Goal: Information Seeking & Learning: Learn about a topic

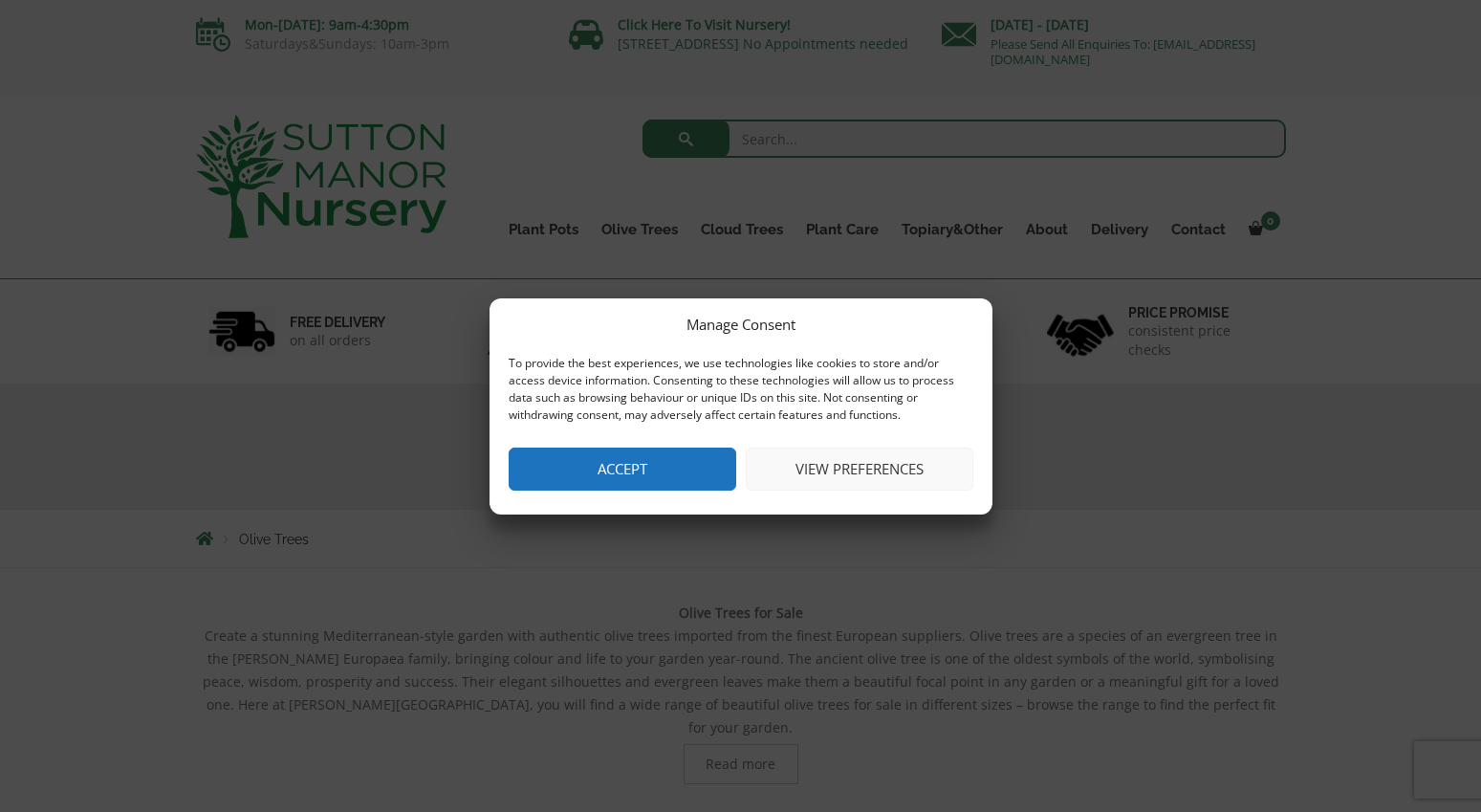
click at [885, 476] on button "View preferences" at bounding box center [859, 469] width 227 height 44
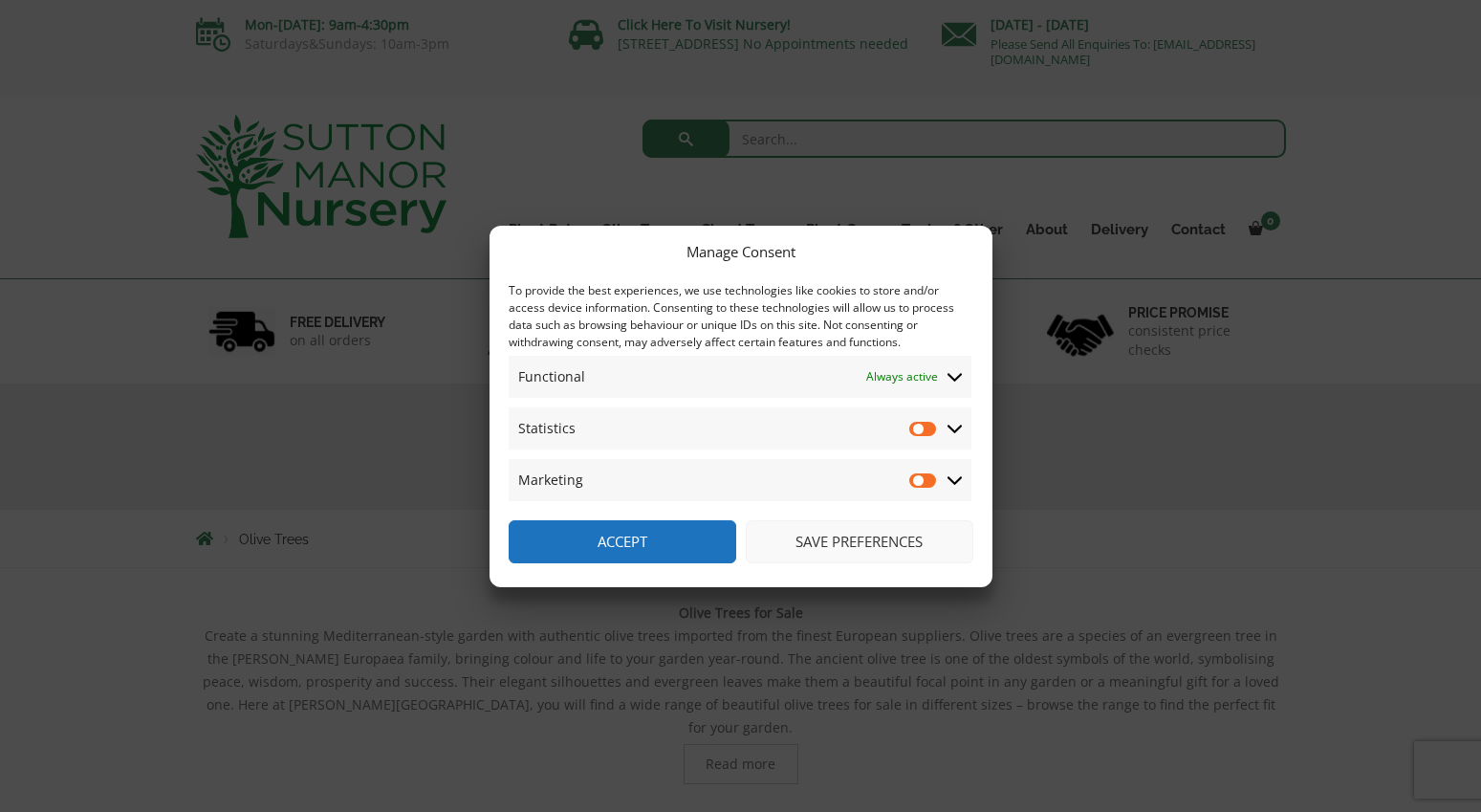
click at [834, 536] on button "Save preferences" at bounding box center [859, 541] width 227 height 44
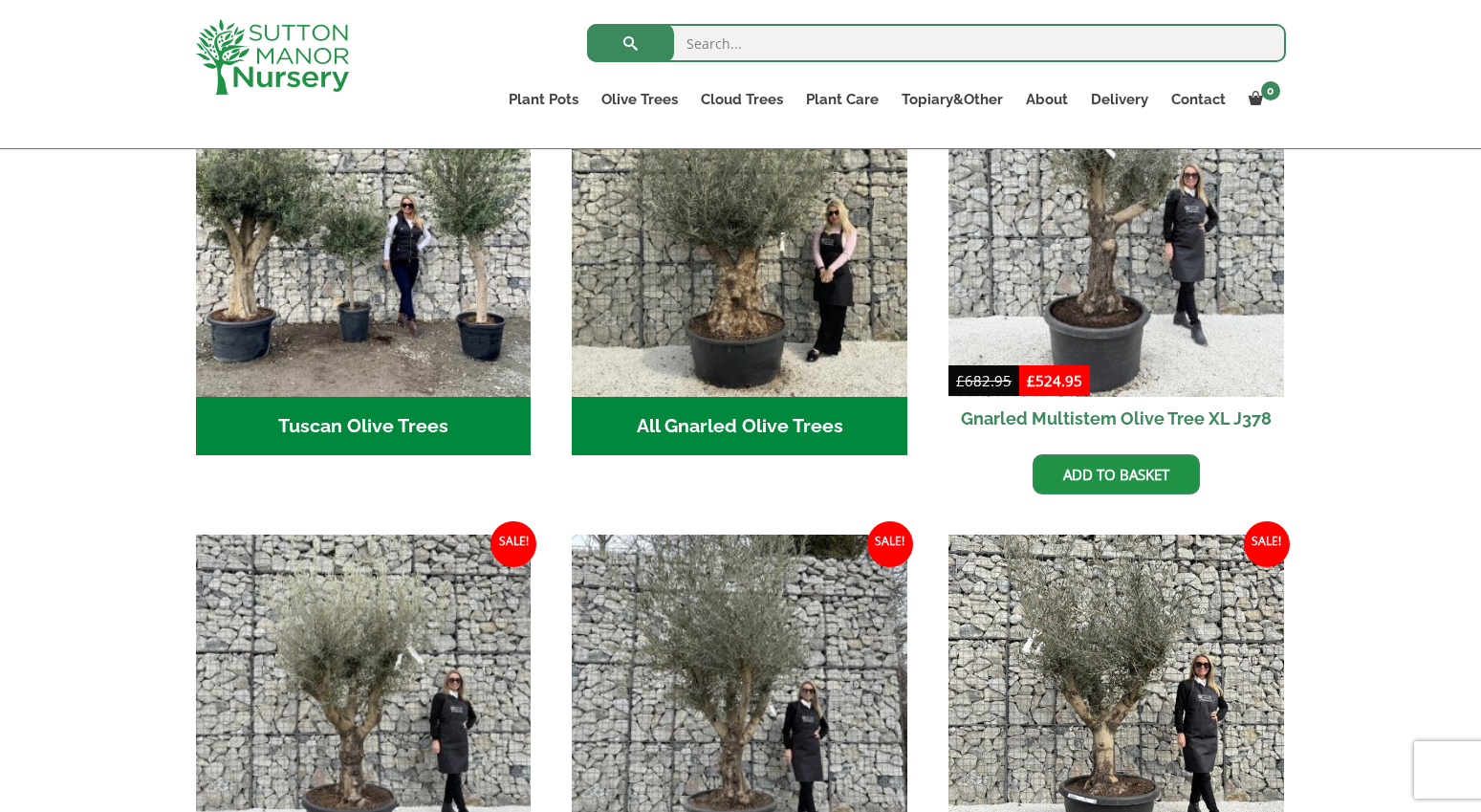
scroll to position [669, 0]
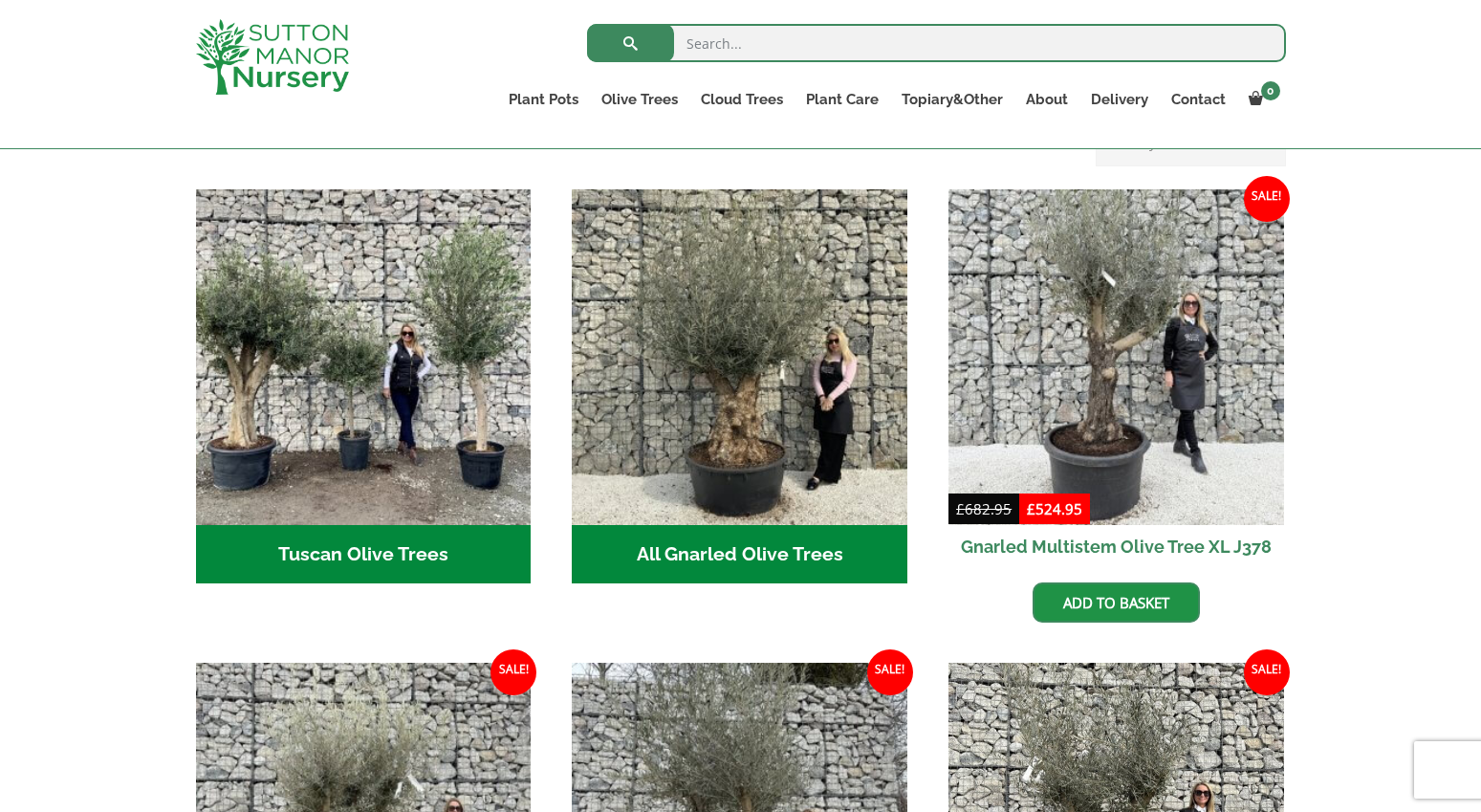
click at [414, 316] on img "Visit product category Tuscan Olive Trees" at bounding box center [363, 357] width 335 height 335
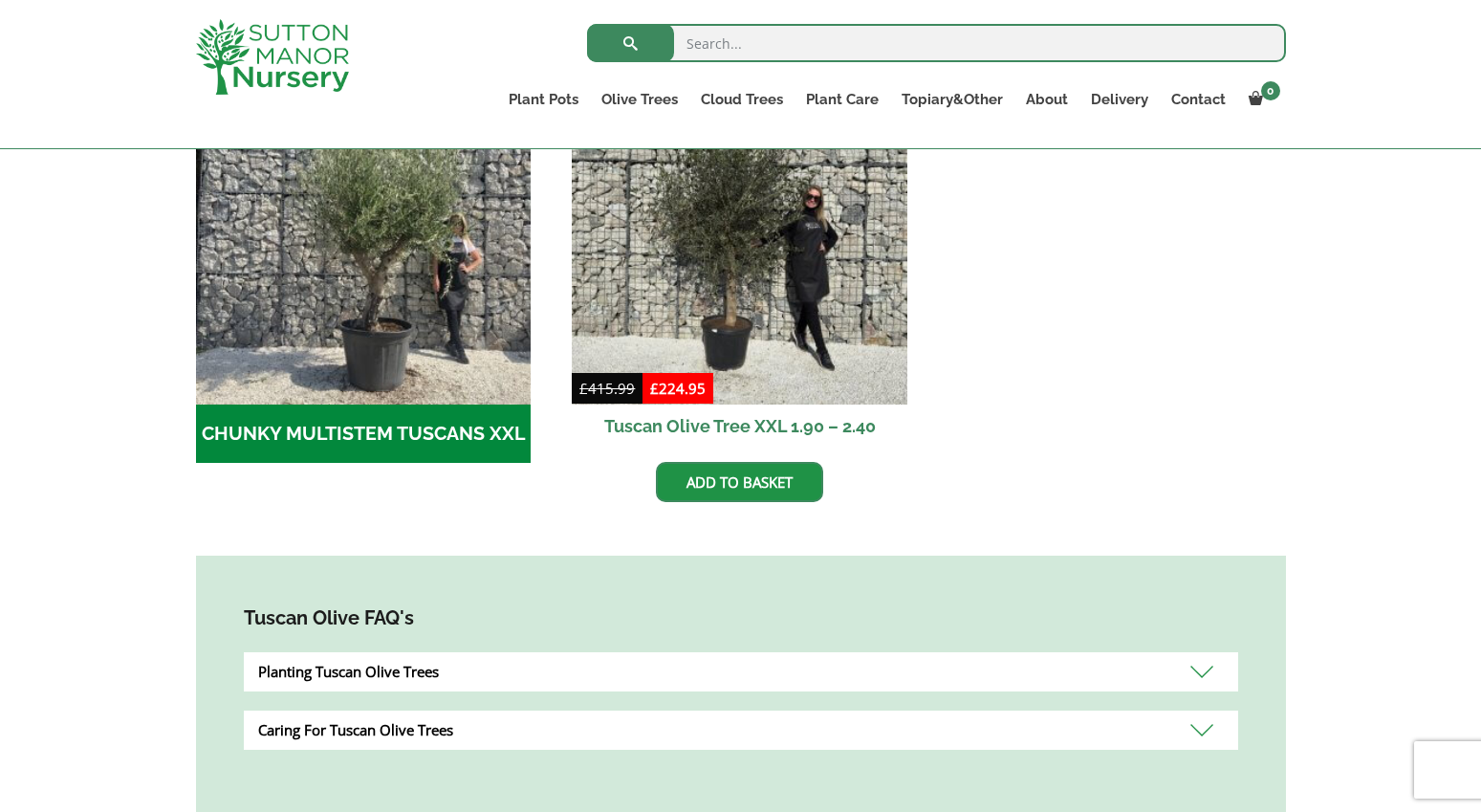
scroll to position [669, 0]
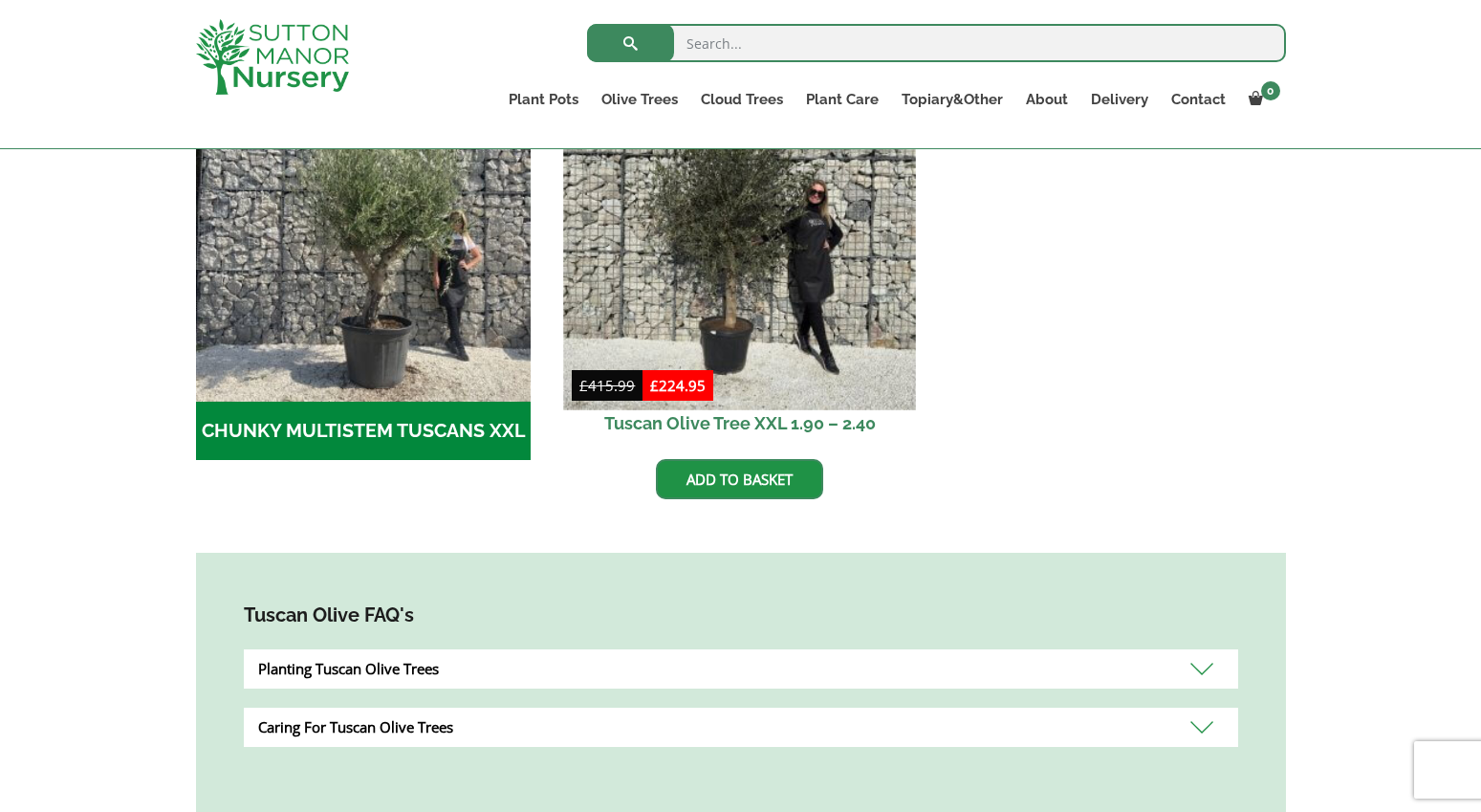
click at [738, 292] on img at bounding box center [740, 233] width 352 height 352
click at [712, 207] on img at bounding box center [740, 233] width 352 height 352
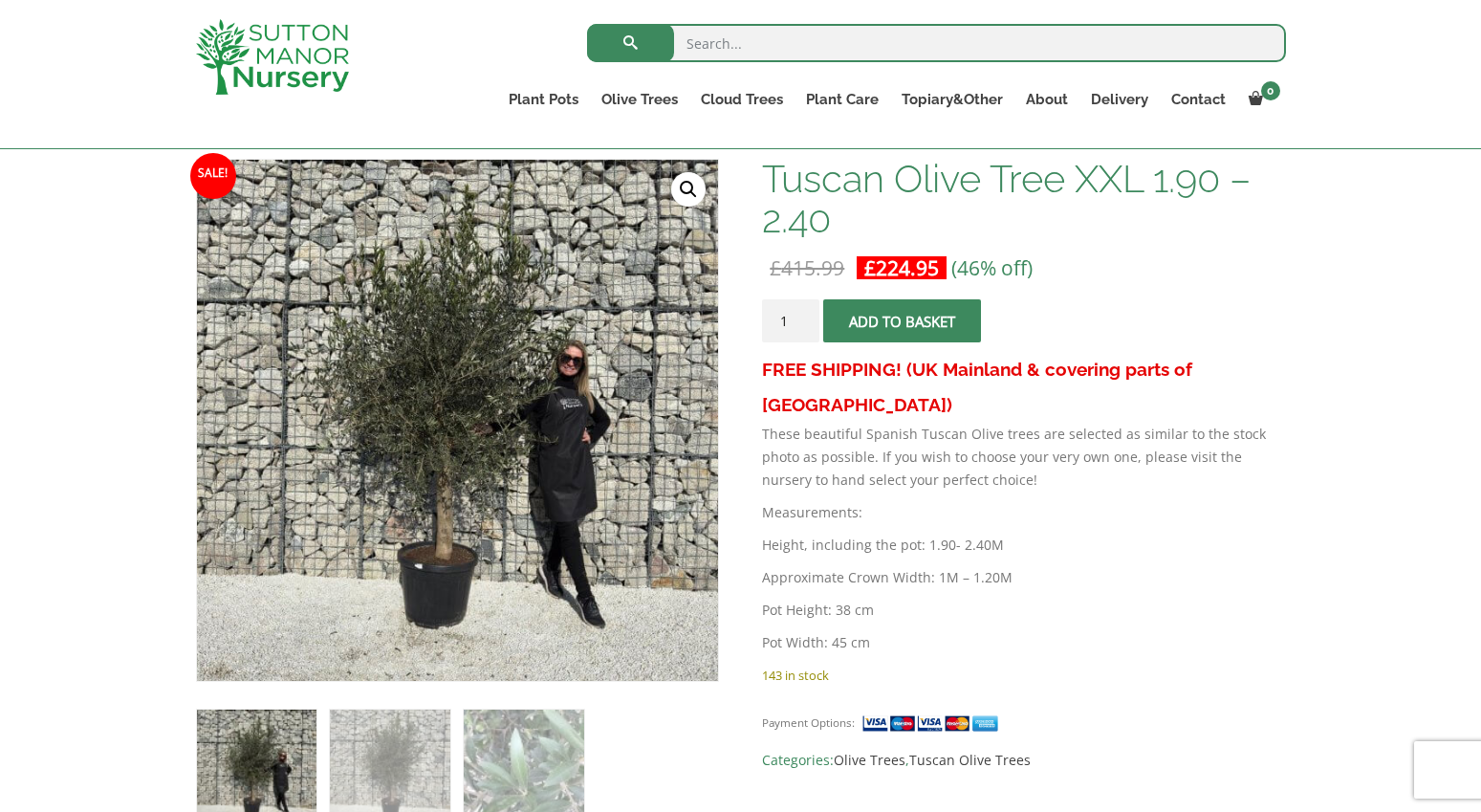
scroll to position [287, 0]
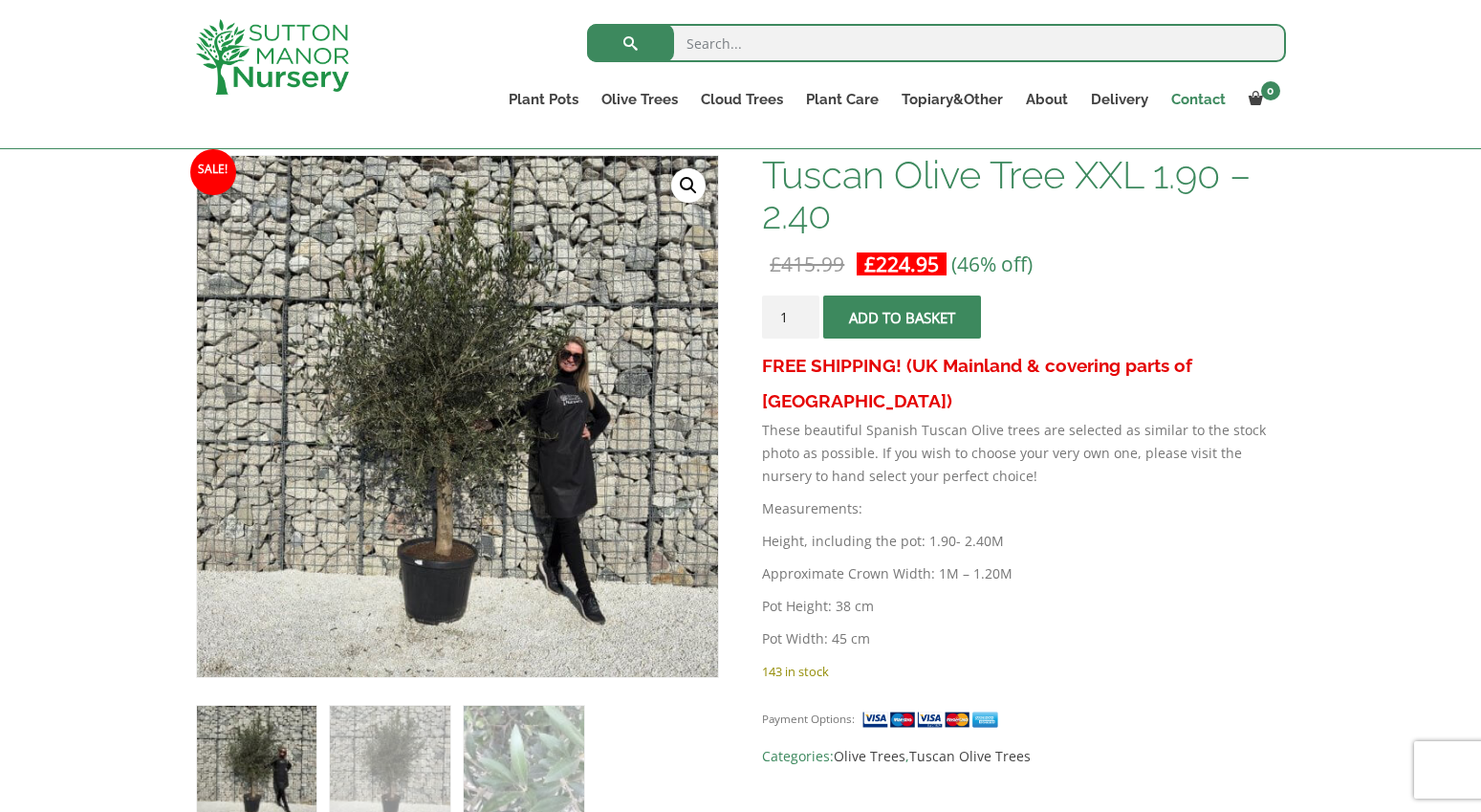
click at [1185, 97] on link "Contact" at bounding box center [1199, 100] width 77 height 27
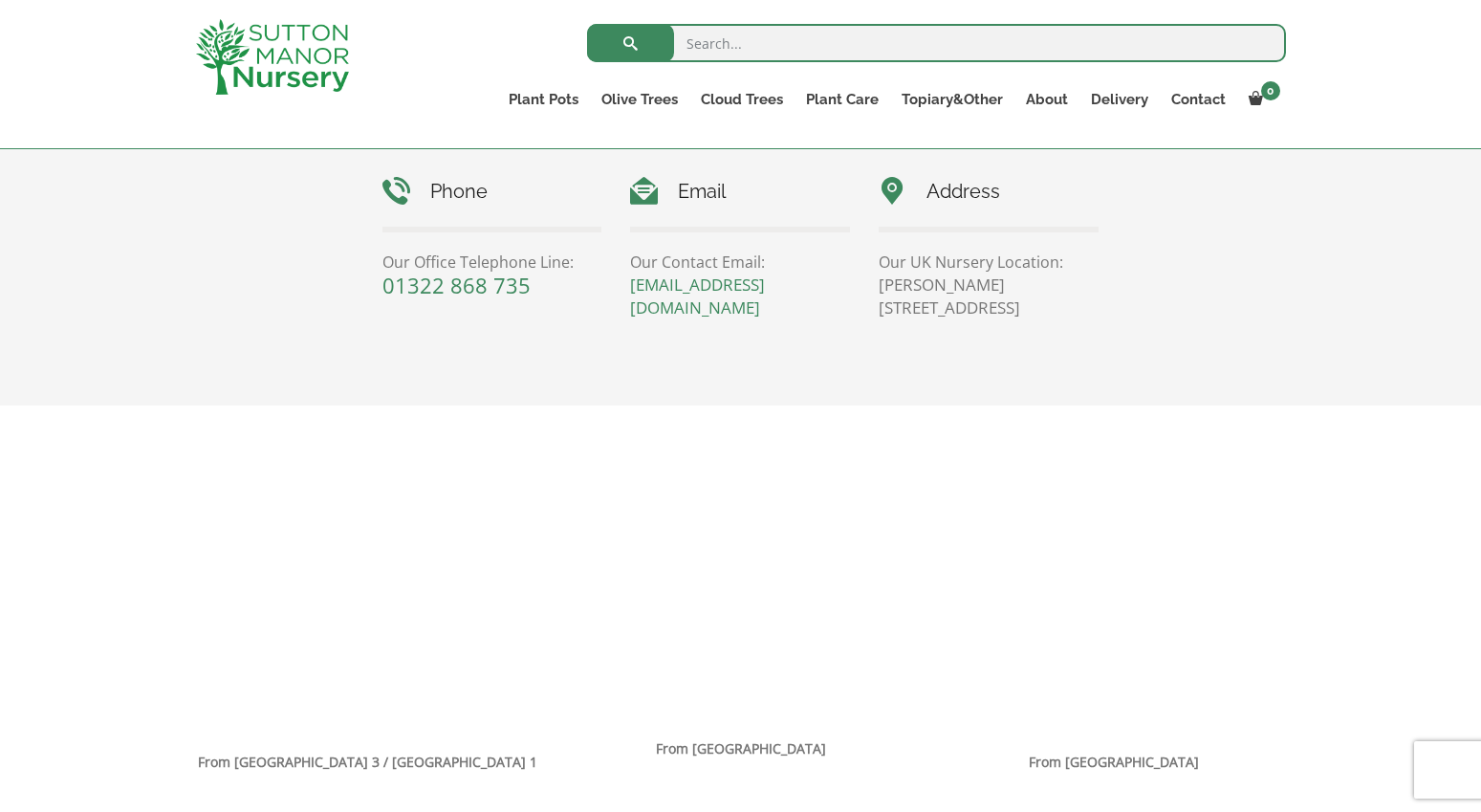
scroll to position [956, 0]
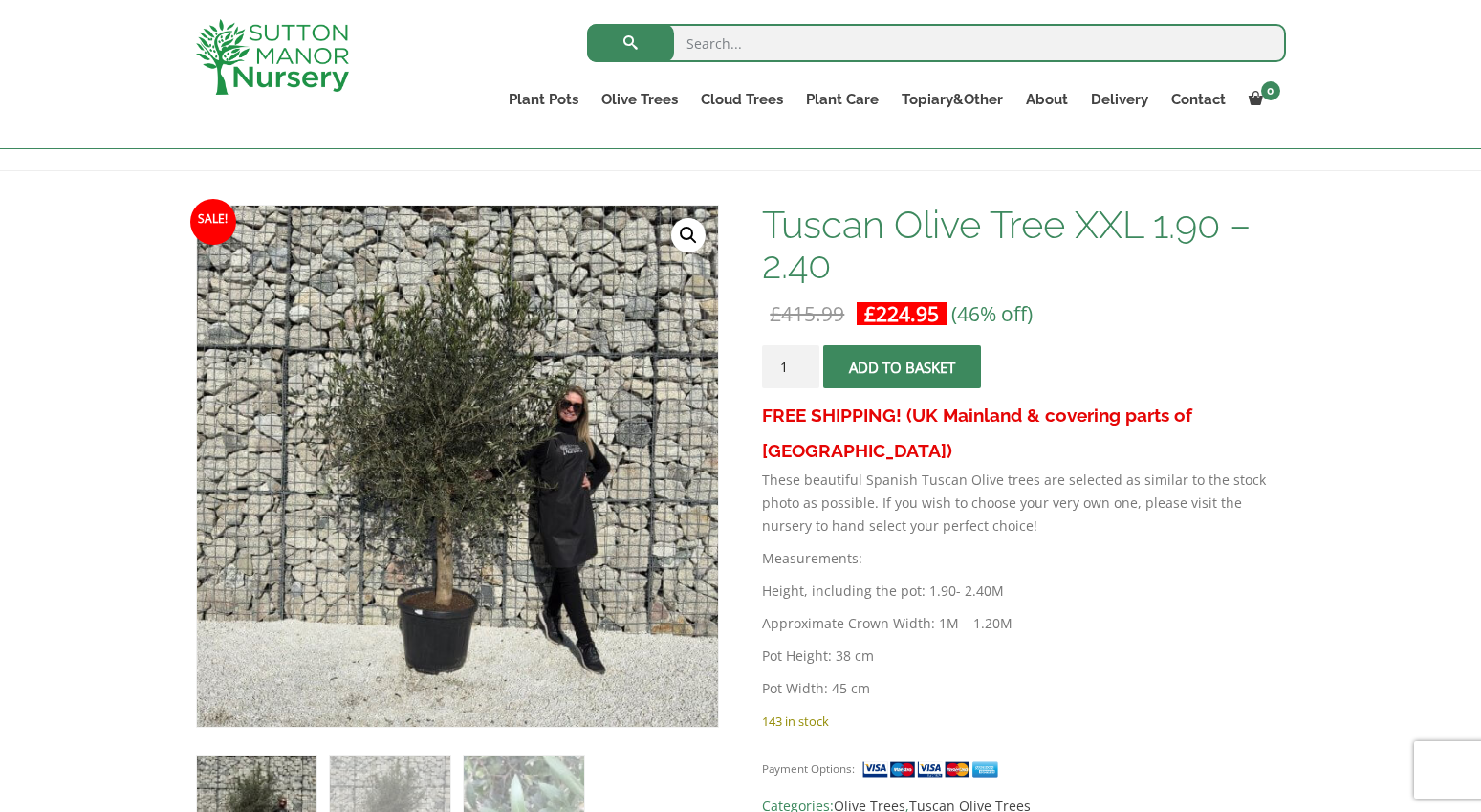
scroll to position [287, 0]
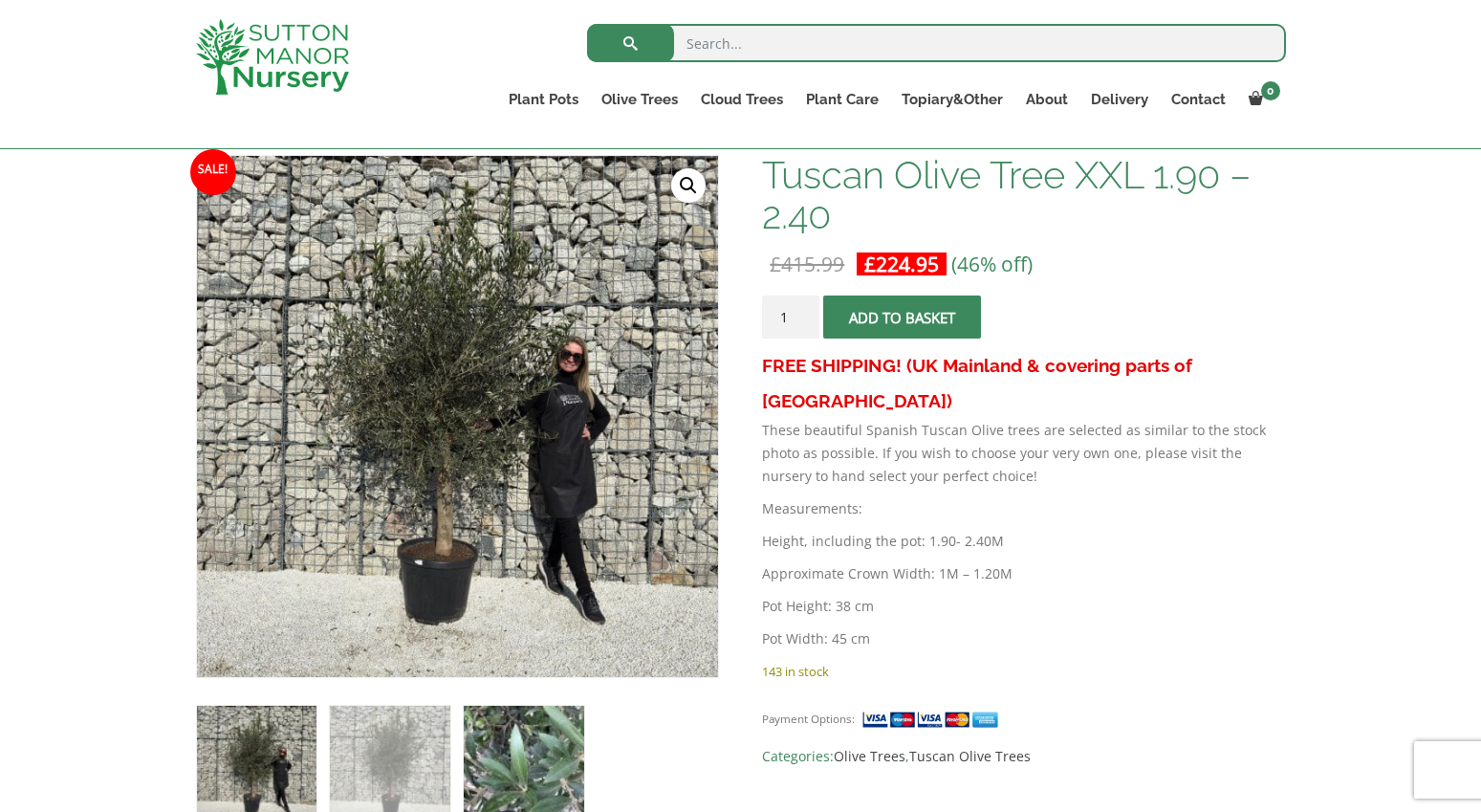
click at [529, 747] on img at bounding box center [524, 766] width 120 height 120
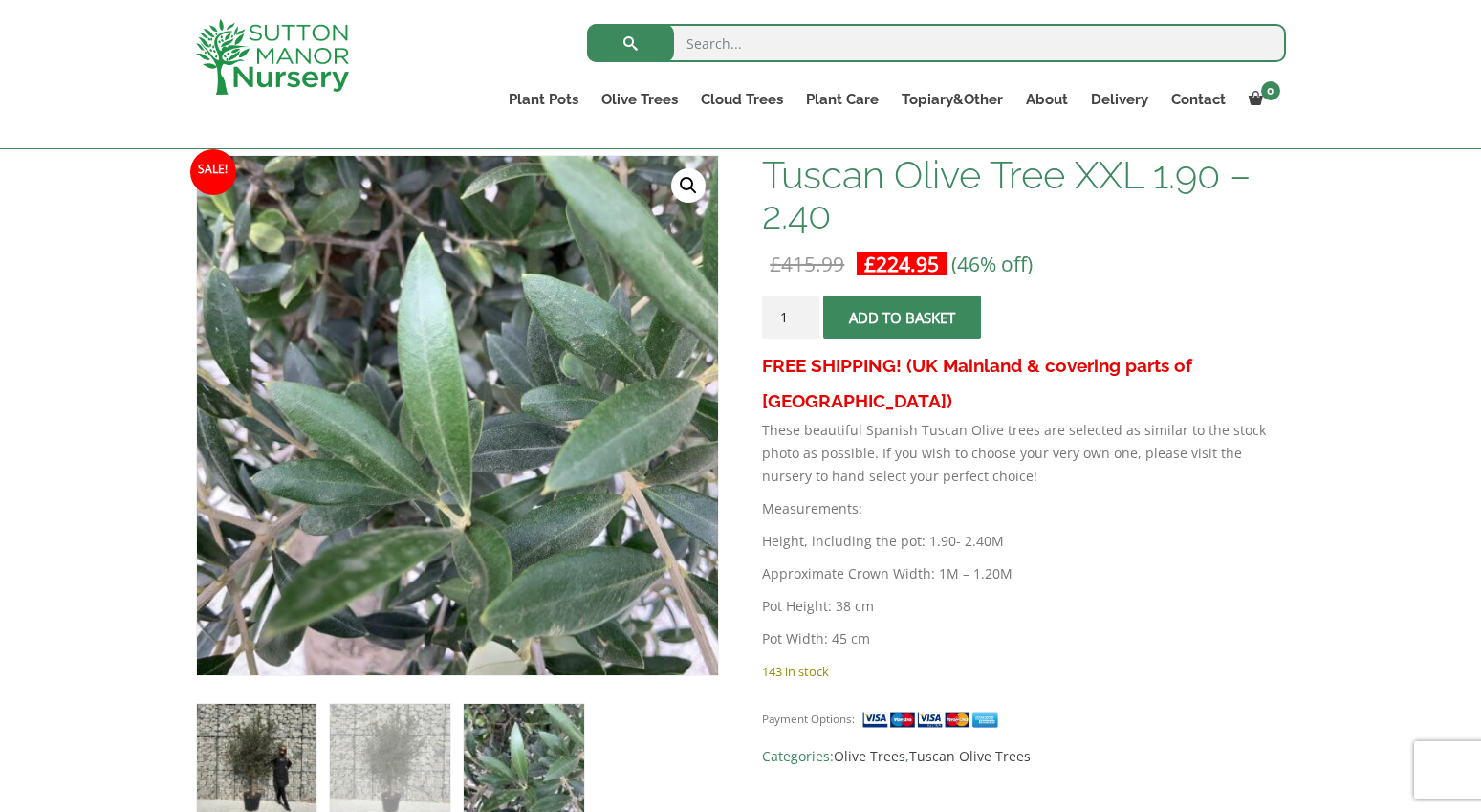
click at [287, 749] on img at bounding box center [257, 764] width 120 height 120
